Goal: Information Seeking & Learning: Check status

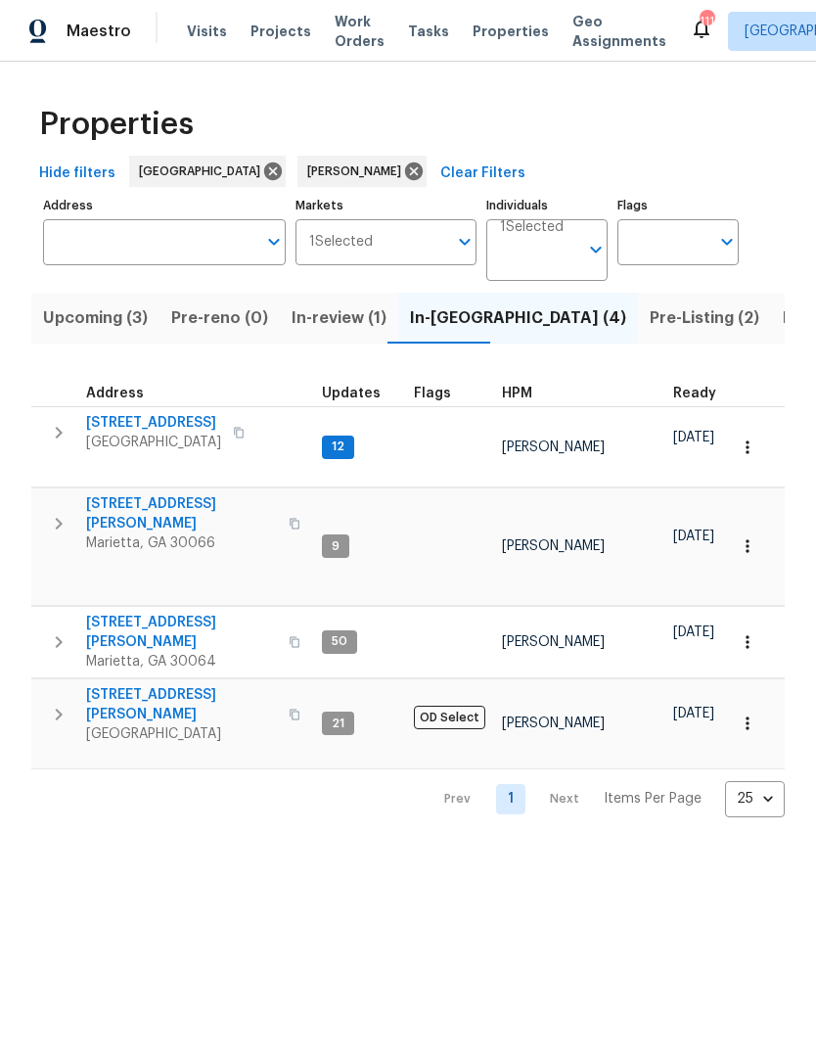
click at [164, 430] on span "503 Rendezvous Rd" at bounding box center [153, 423] width 135 height 20
click at [190, 430] on span "503 Rendezvous Rd" at bounding box center [153, 423] width 135 height 20
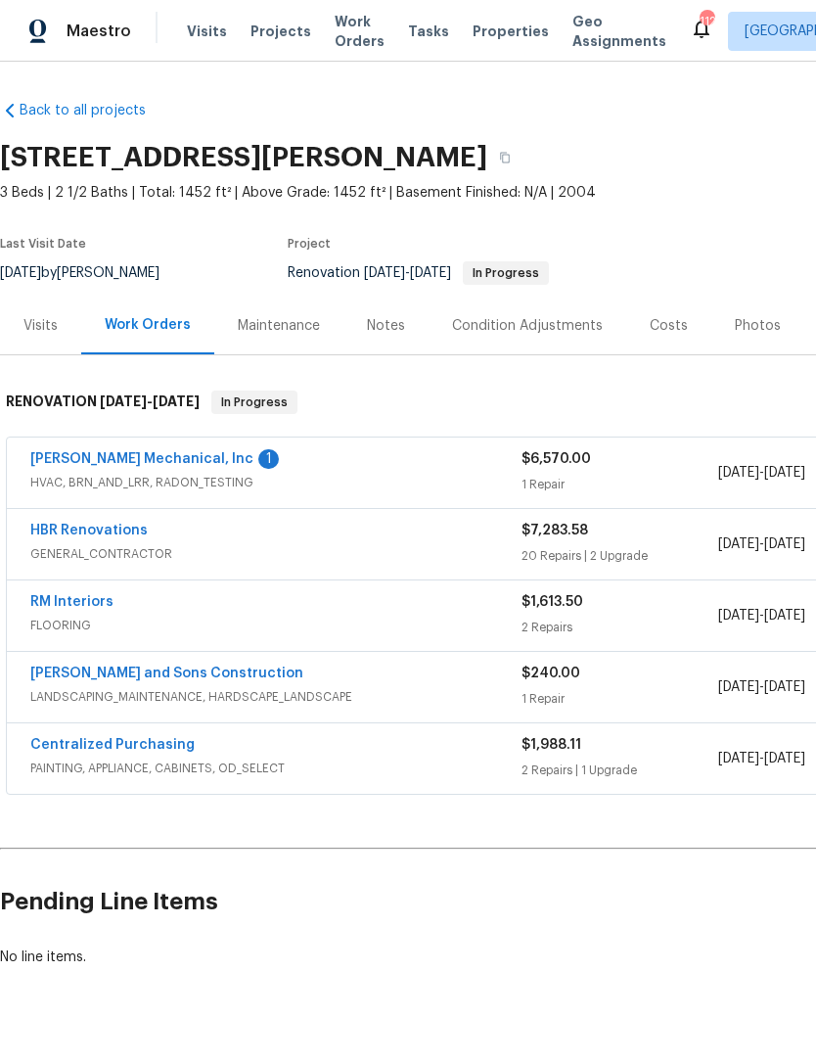
click at [34, 312] on div "Visits" at bounding box center [40, 326] width 81 height 58
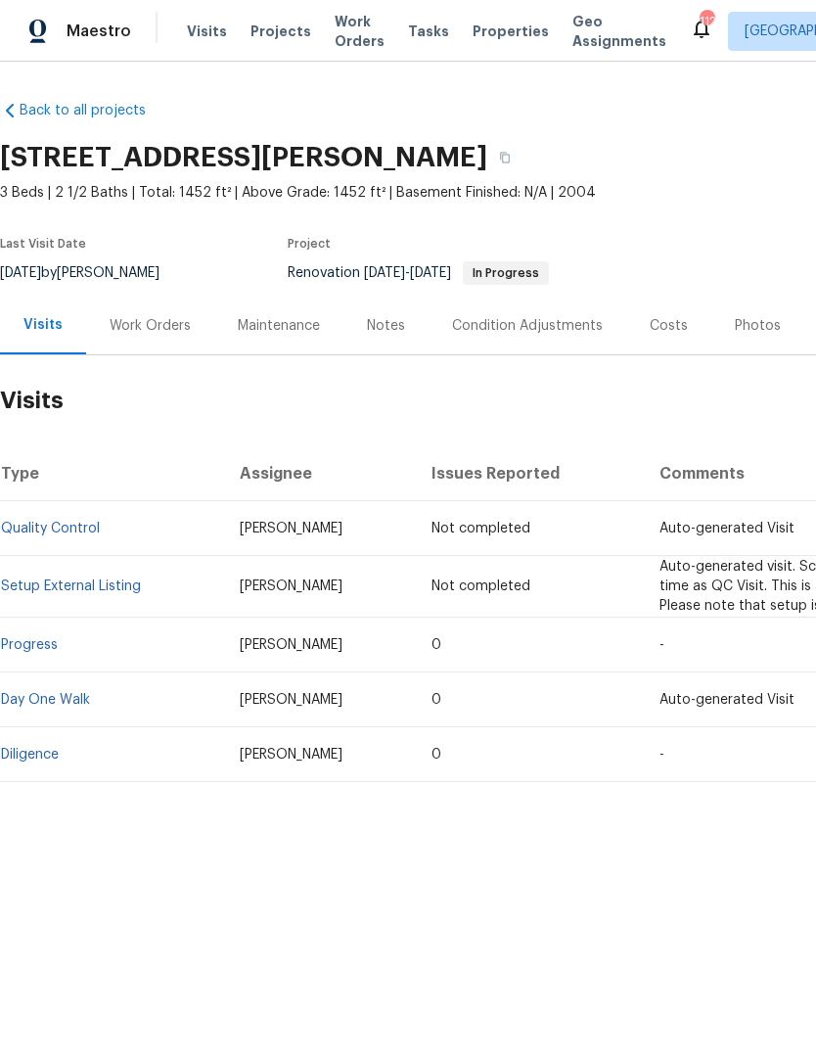
click at [416, 915] on html "Maestro Visits Projects Work Orders Tasks Properties Geo Assignments 112 [GEOGR…" at bounding box center [408, 457] width 816 height 915
